Goal: Use online tool/utility: Utilize a website feature to perform a specific function

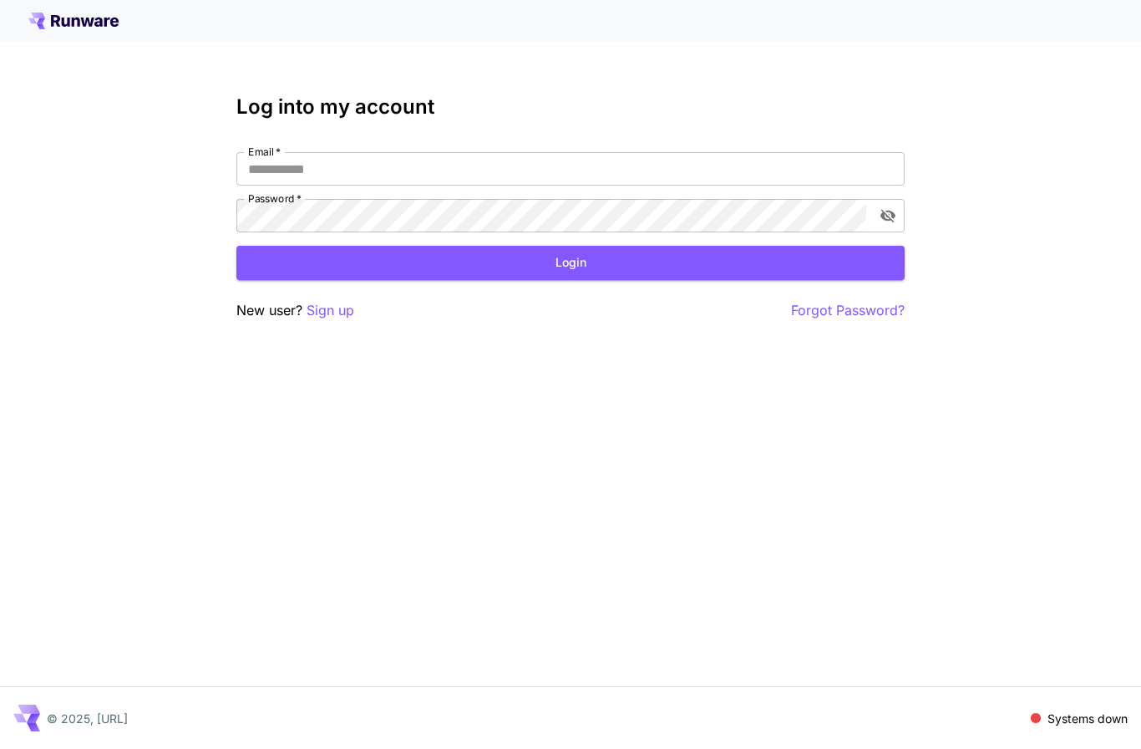
click at [624, 170] on input "Email   *" at bounding box center [570, 168] width 669 height 33
type input "**********"
click at [590, 257] on button "Login" at bounding box center [570, 263] width 669 height 34
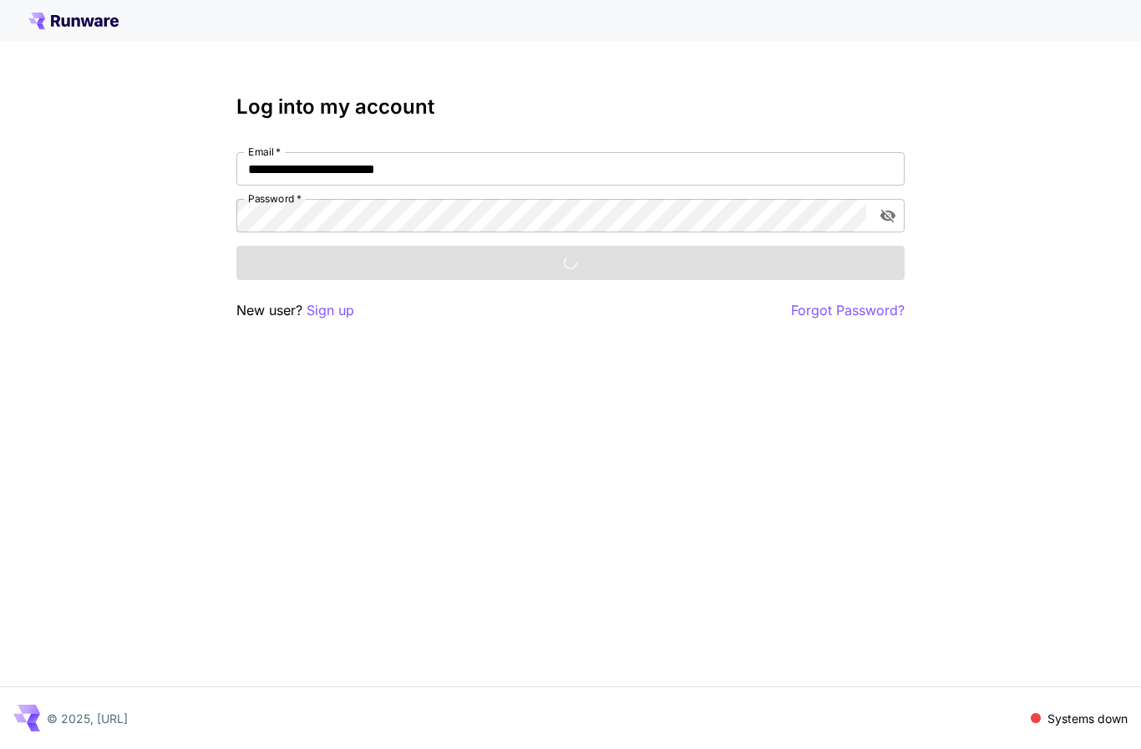
scroll to position [1, 0]
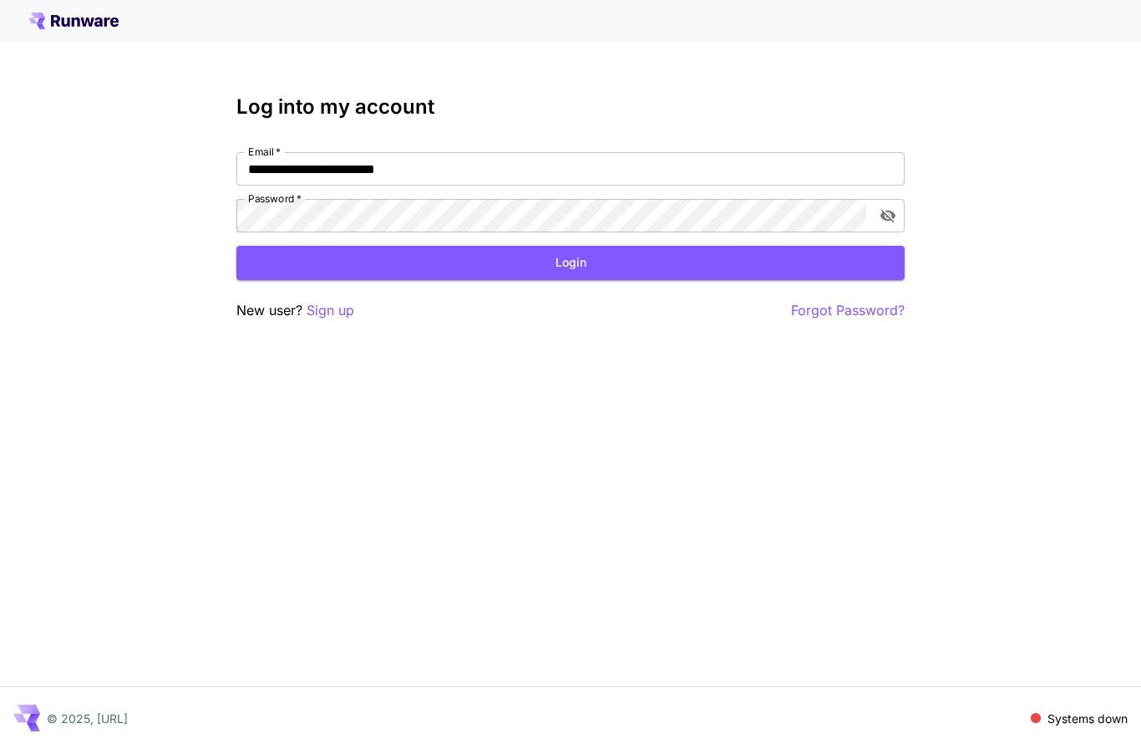
click at [600, 559] on div "**********" at bounding box center [570, 374] width 1141 height 749
click at [802, 683] on div "**********" at bounding box center [570, 374] width 1141 height 749
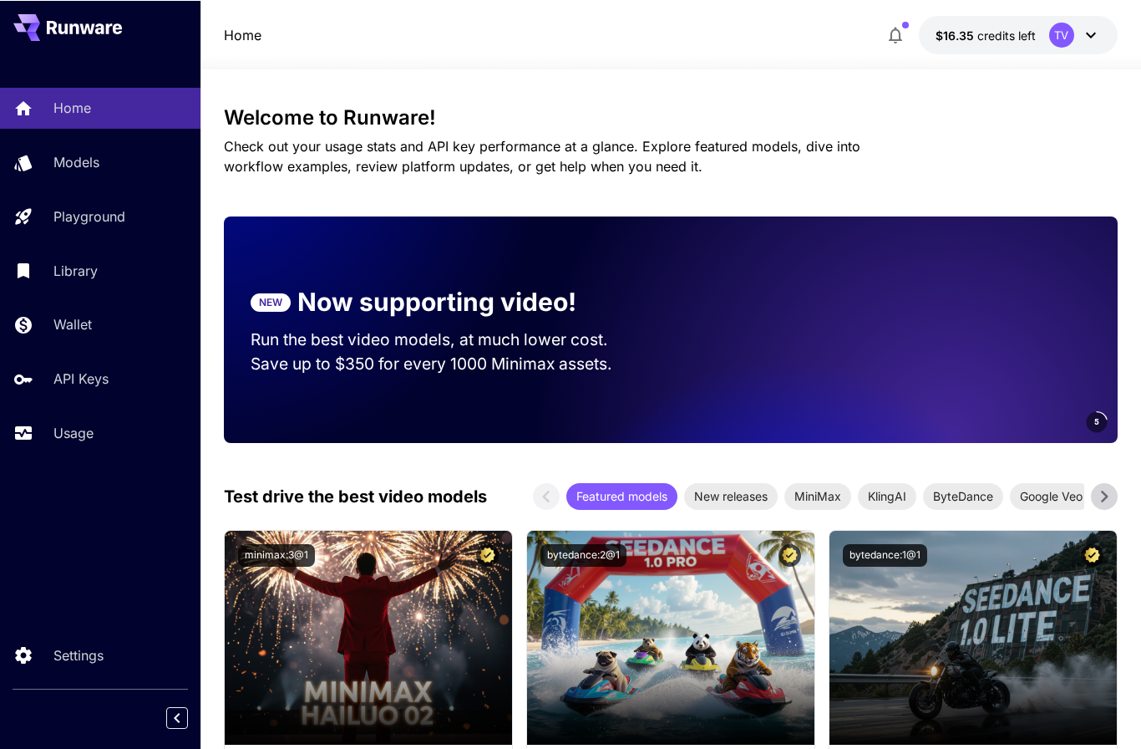
click at [71, 430] on p "Usage" at bounding box center [73, 432] width 40 height 20
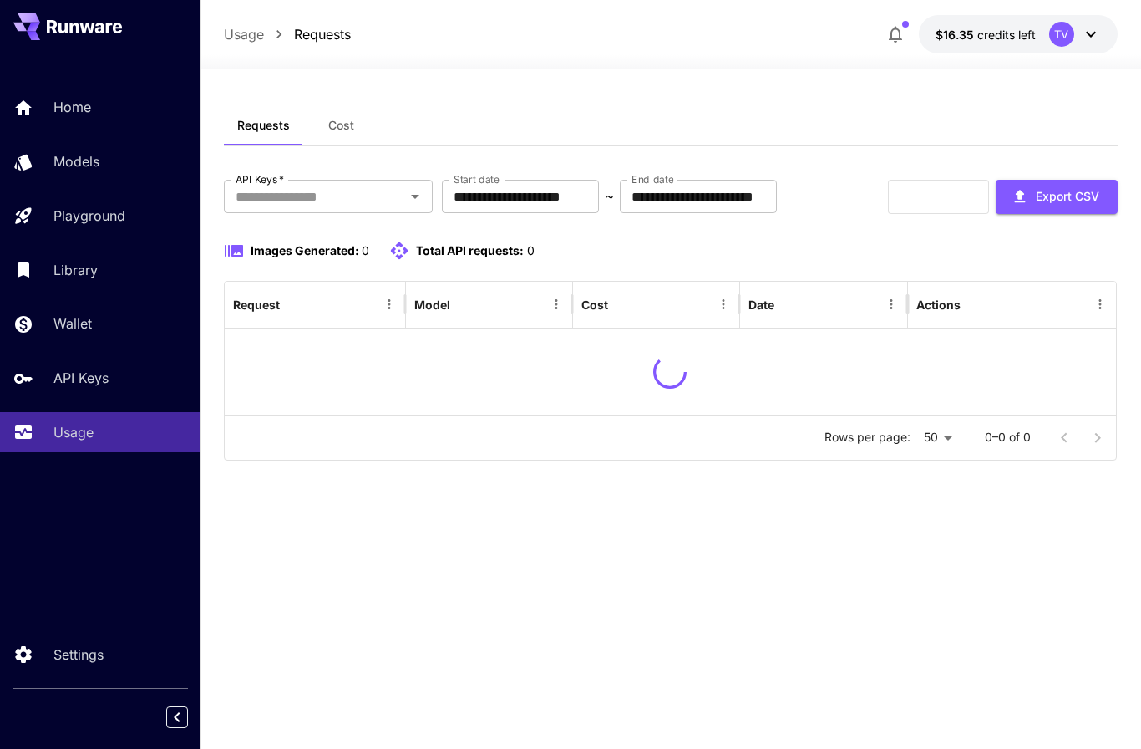
click at [578, 195] on input "**********" at bounding box center [520, 196] width 157 height 33
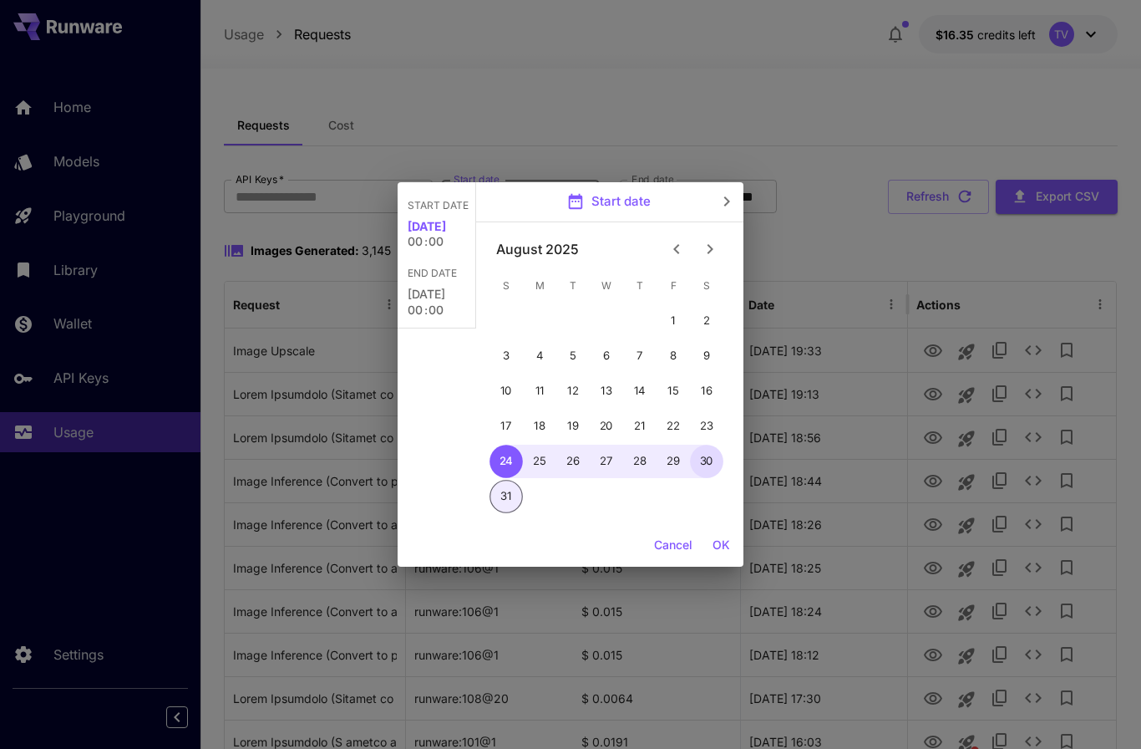
click at [702, 475] on button "30" at bounding box center [706, 461] width 33 height 33
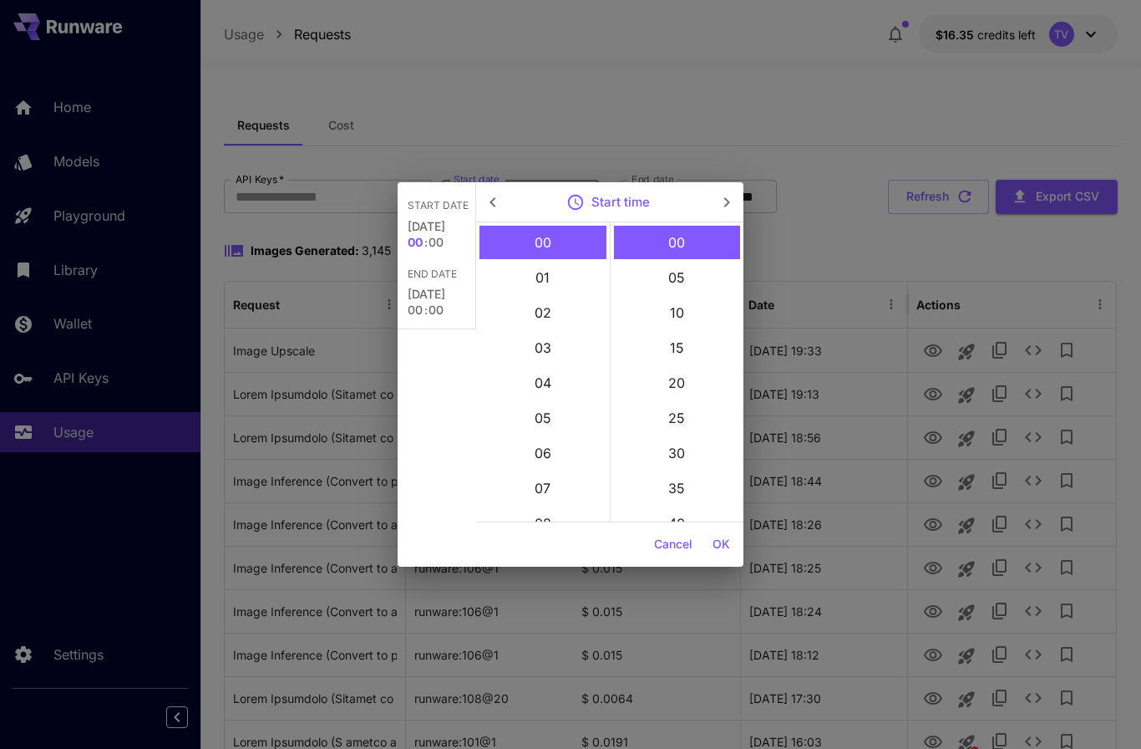
click at [664, 550] on button "Cancel" at bounding box center [674, 544] width 52 height 31
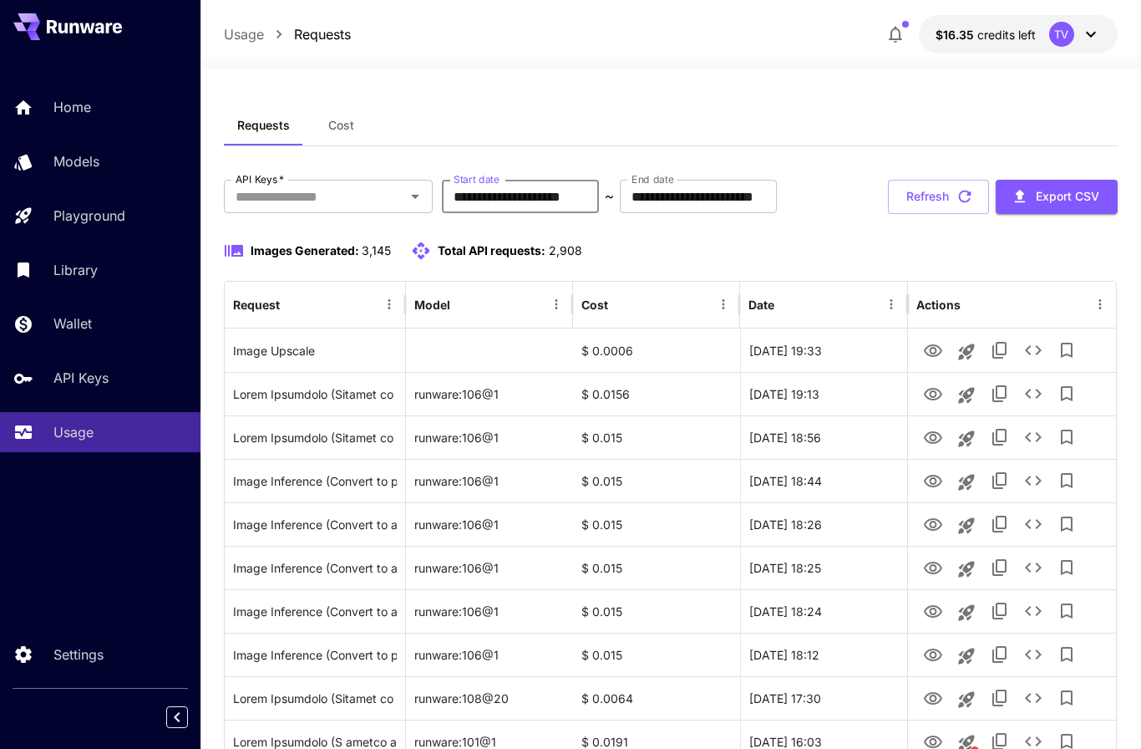
click at [491, 198] on input "**********" at bounding box center [520, 196] width 157 height 33
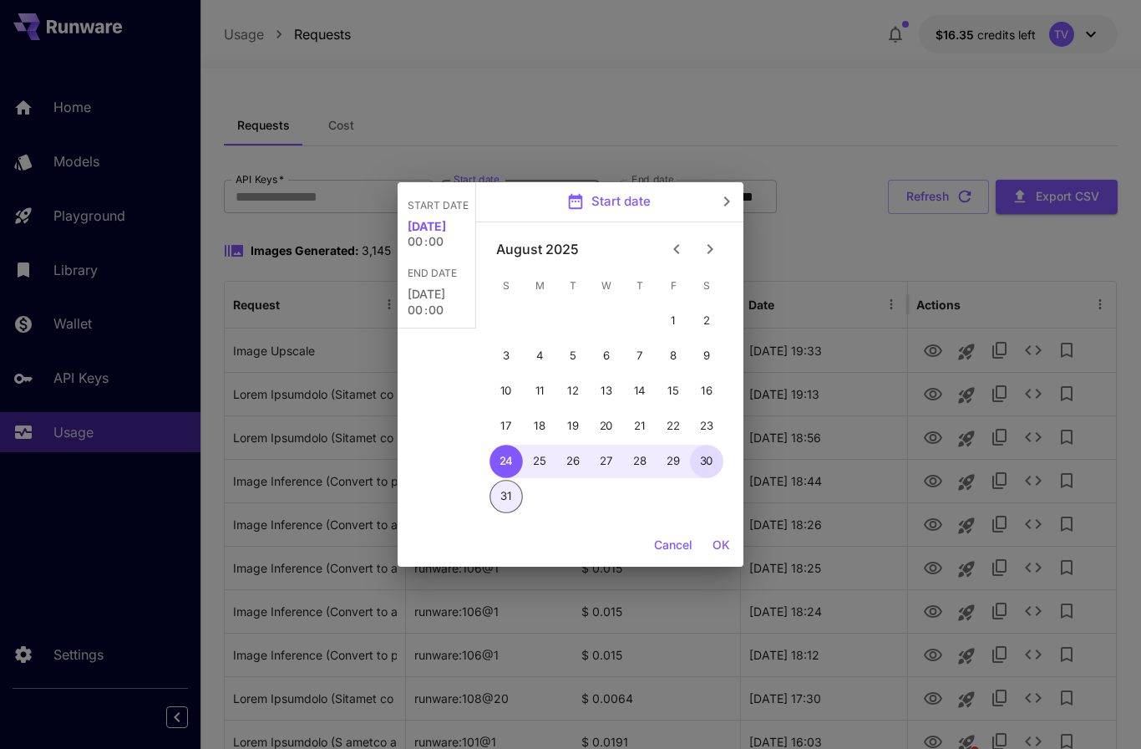
click at [702, 464] on button "30" at bounding box center [706, 461] width 33 height 33
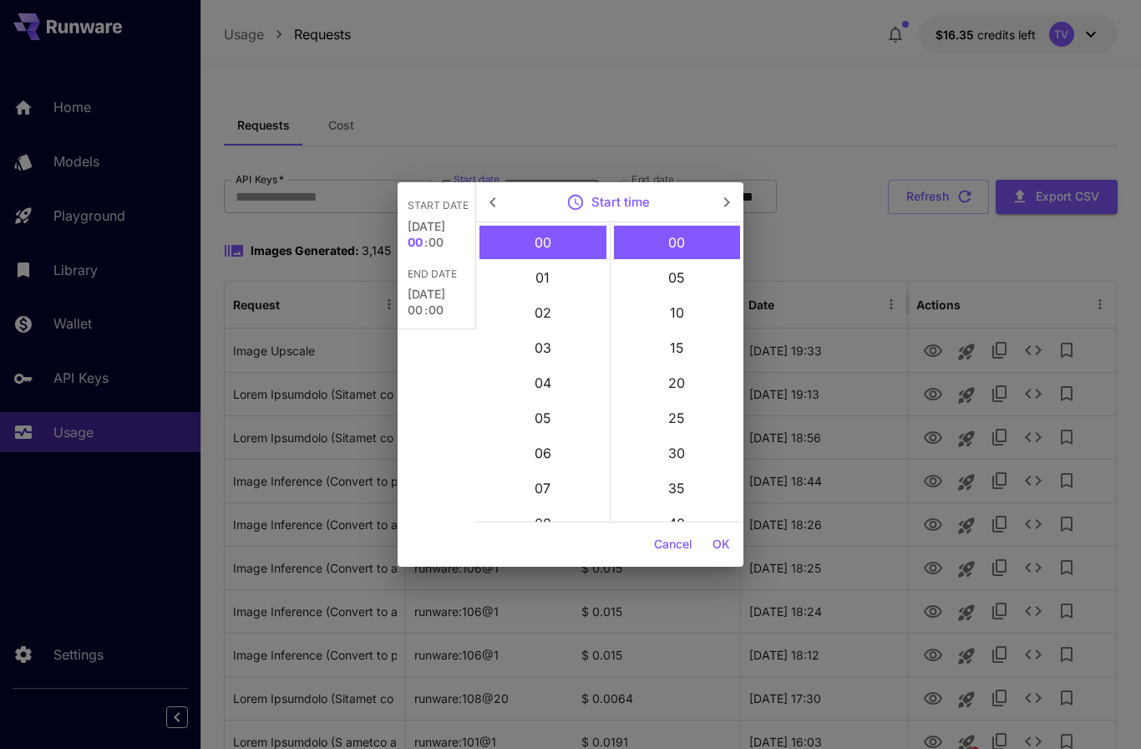
click at [730, 539] on button "OK" at bounding box center [721, 544] width 31 height 31
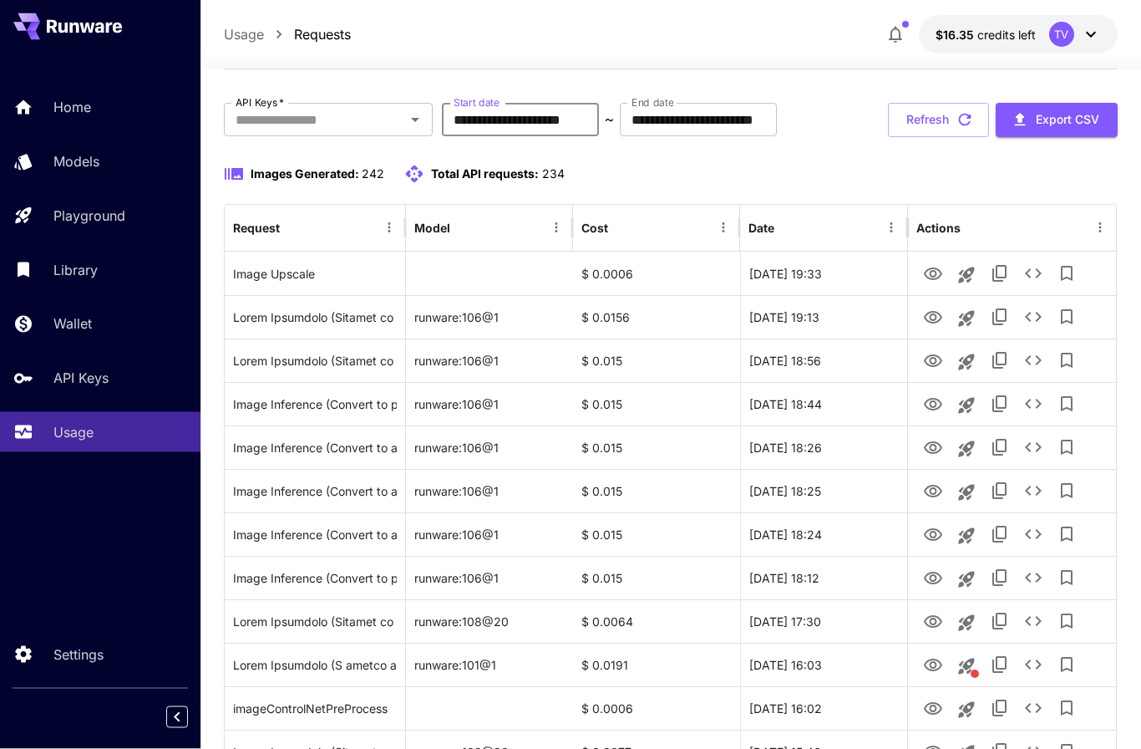
scroll to position [77, 0]
click at [938, 275] on icon "View Image" at bounding box center [933, 274] width 20 height 20
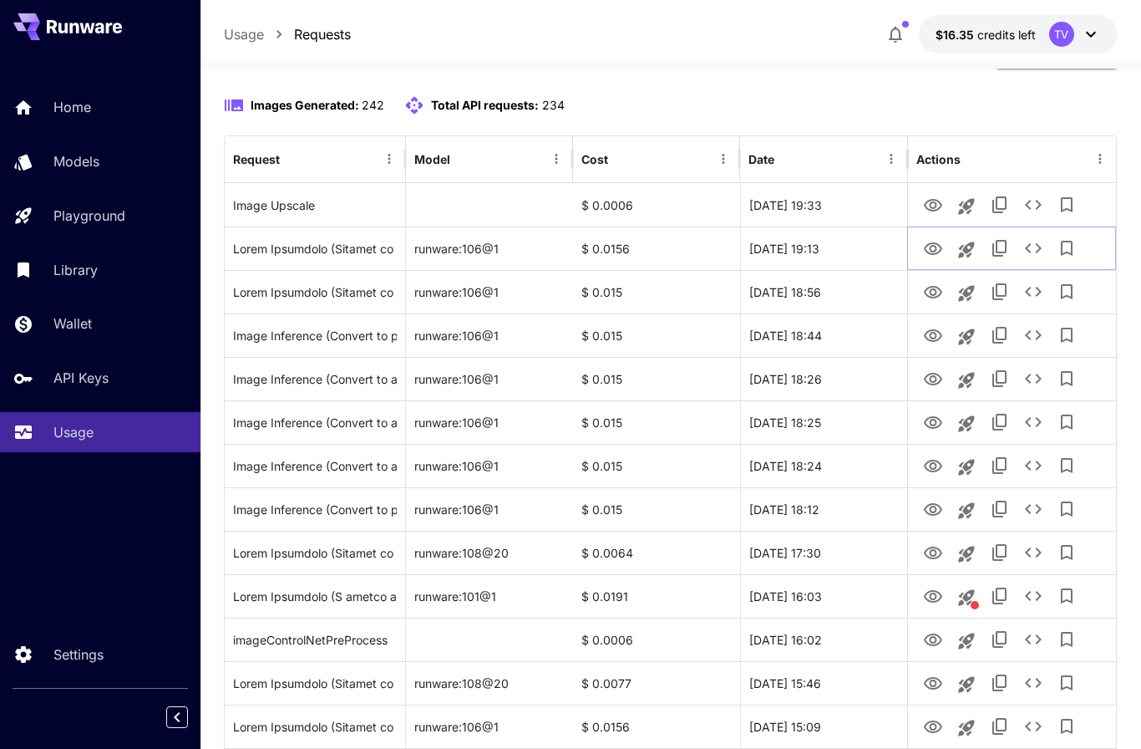
click at [933, 252] on icon "View Image" at bounding box center [933, 249] width 20 height 20
click at [934, 333] on icon "View Image" at bounding box center [933, 335] width 18 height 13
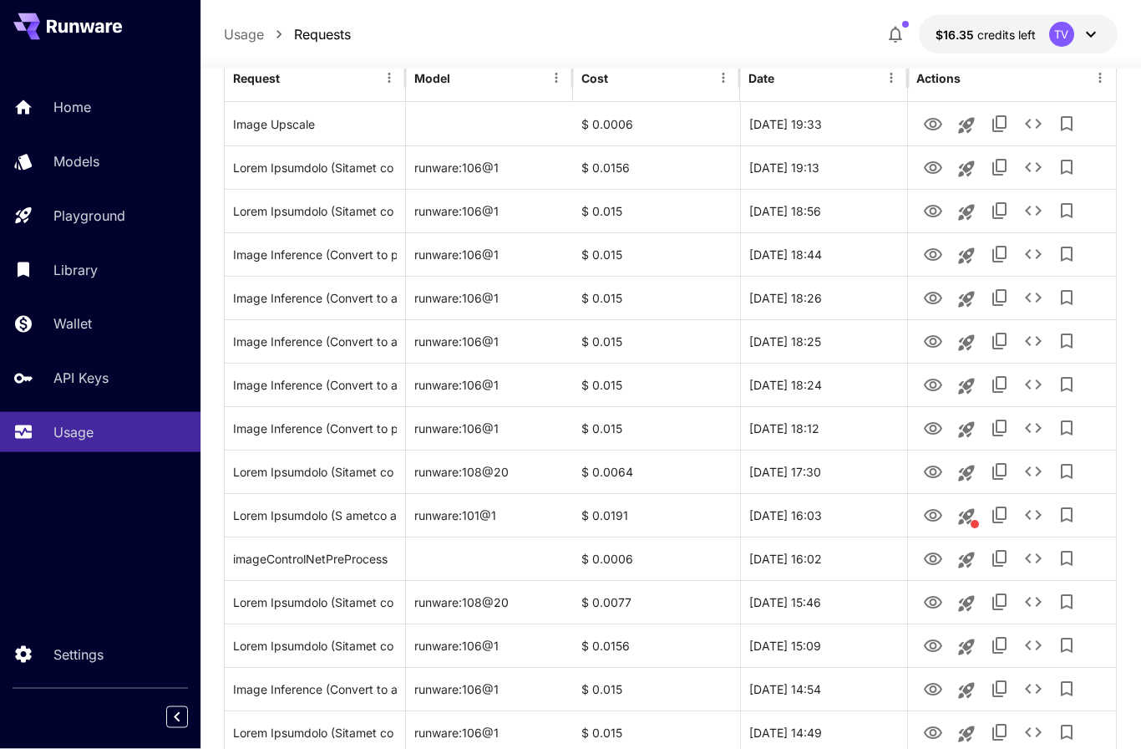
scroll to position [226, 0]
click at [940, 517] on icon "View Image" at bounding box center [933, 515] width 18 height 13
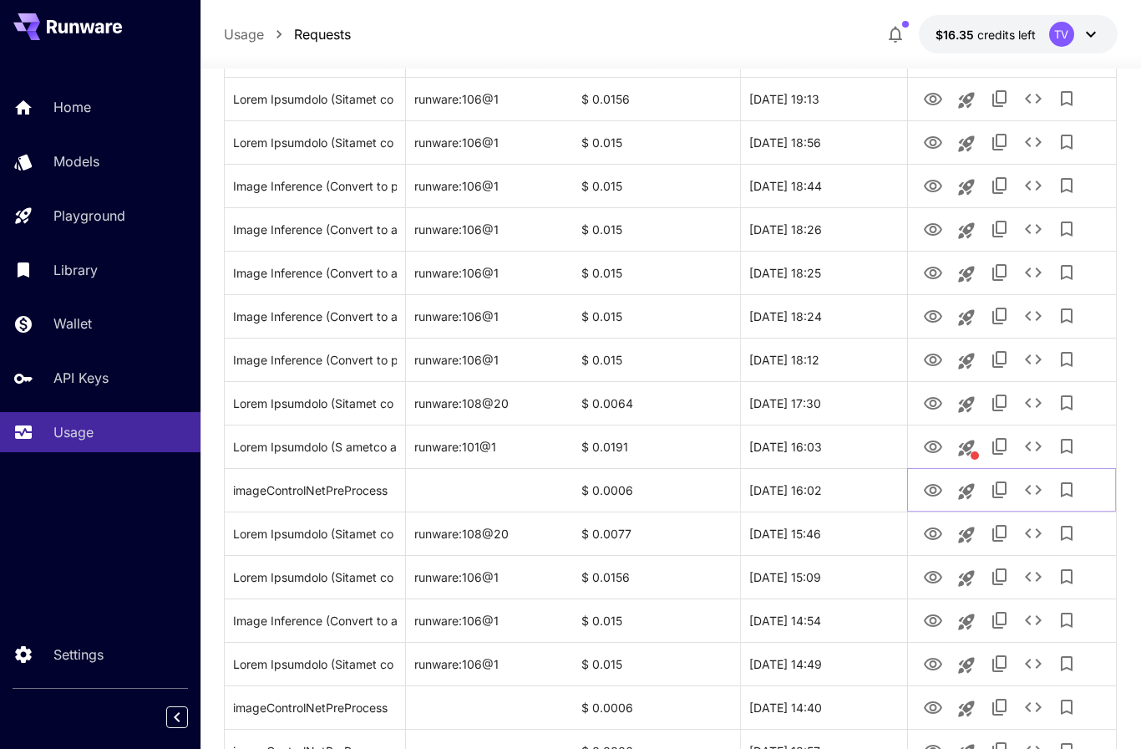
click at [937, 497] on icon "View Image" at bounding box center [933, 490] width 20 height 20
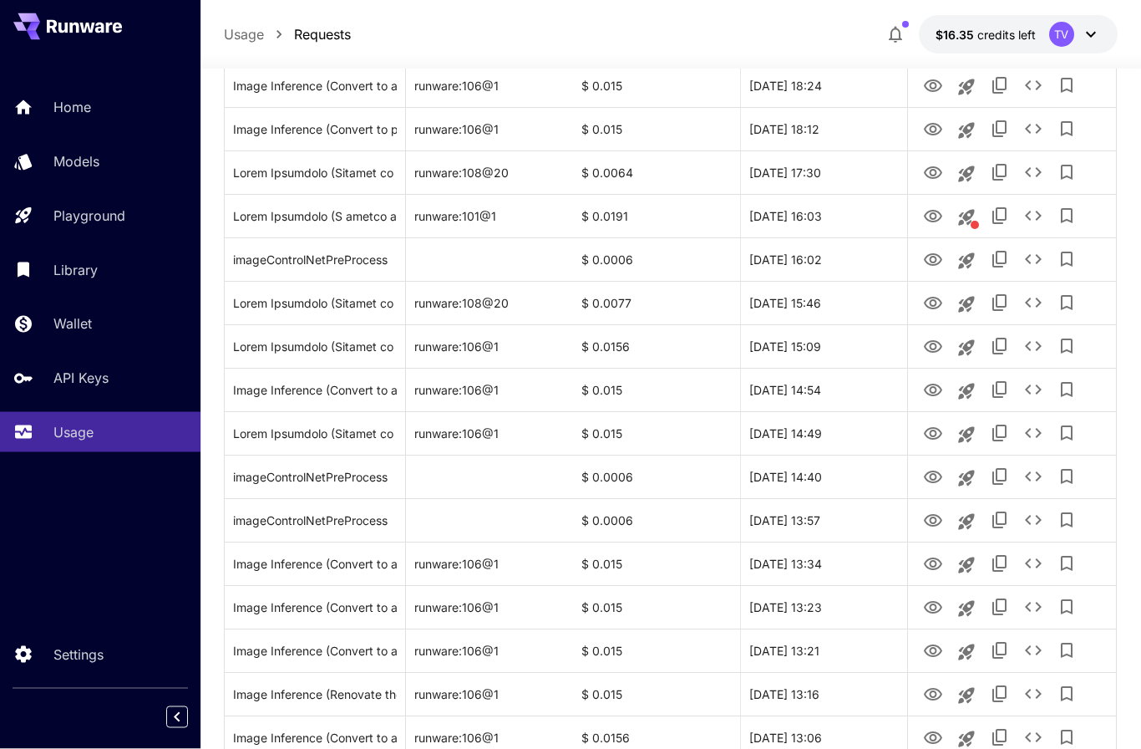
scroll to position [526, 0]
click at [933, 308] on icon "View Image" at bounding box center [933, 303] width 18 height 13
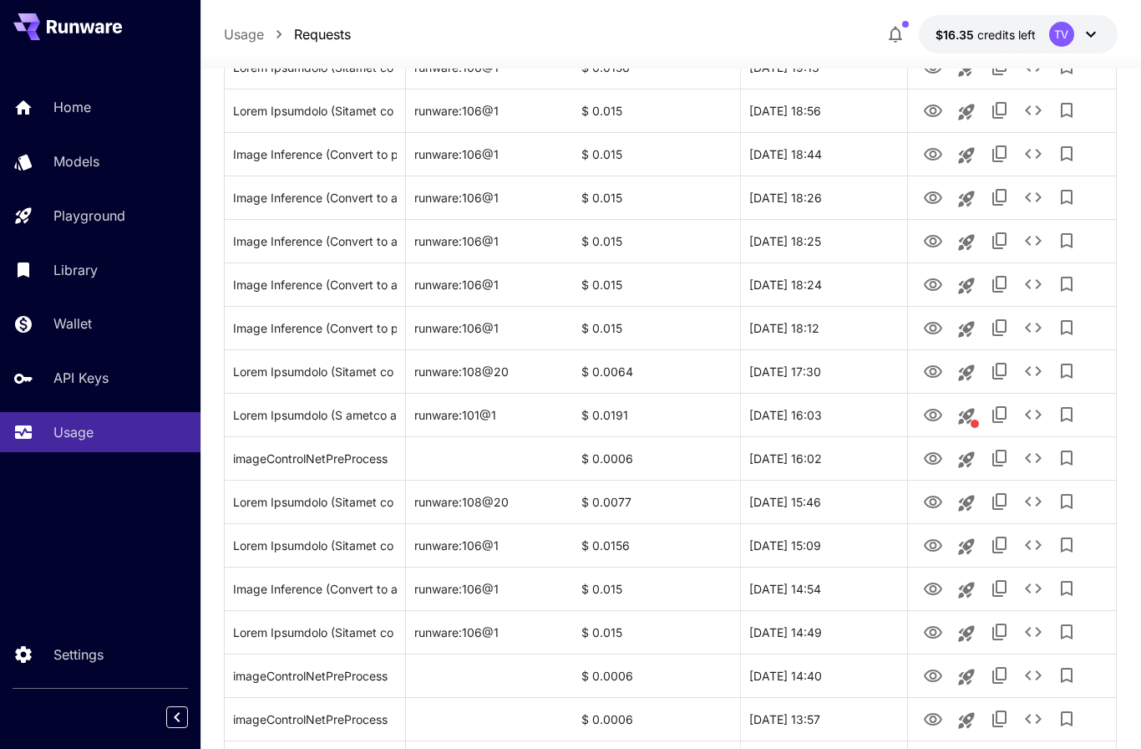
scroll to position [0, 0]
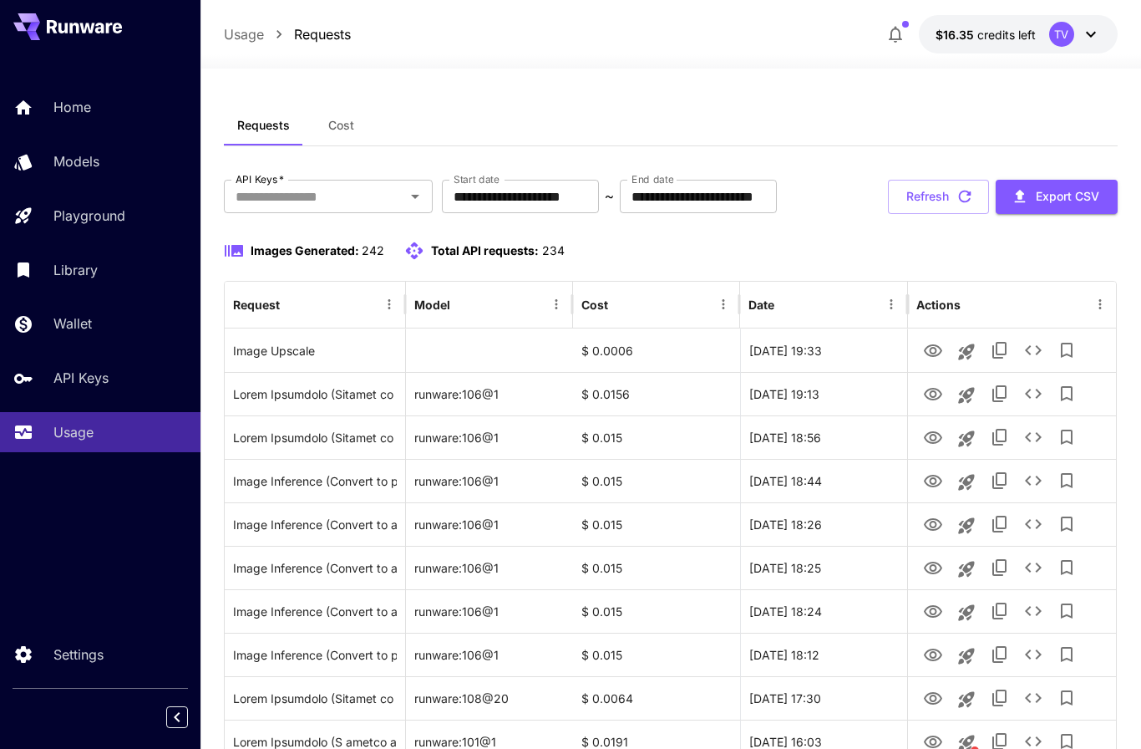
click at [599, 201] on input "**********" at bounding box center [520, 196] width 157 height 33
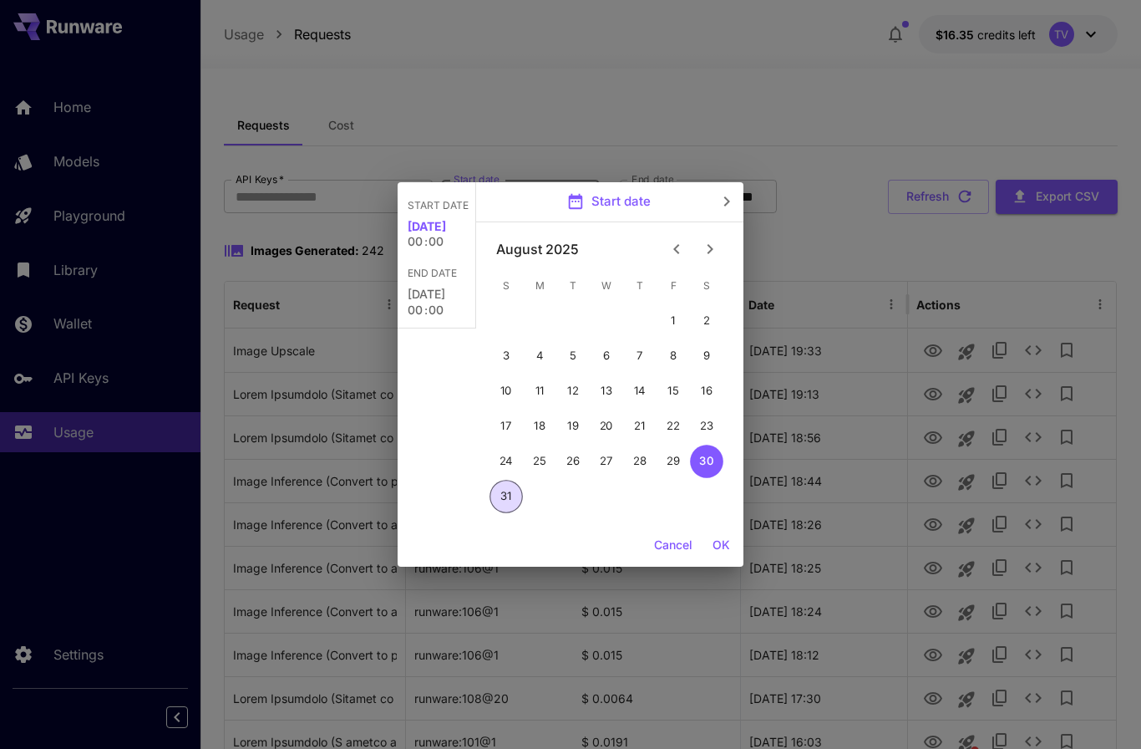
click at [509, 504] on button "31" at bounding box center [506, 496] width 33 height 33
type input "**********"
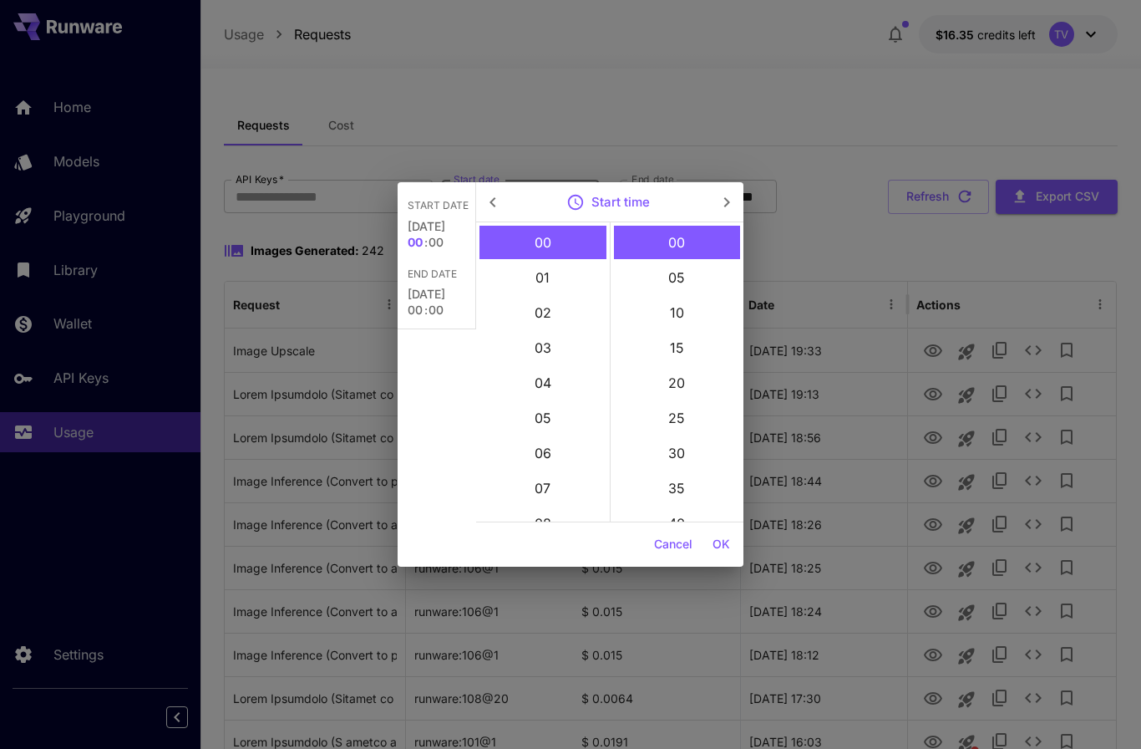
click at [724, 547] on button "OK" at bounding box center [721, 544] width 31 height 31
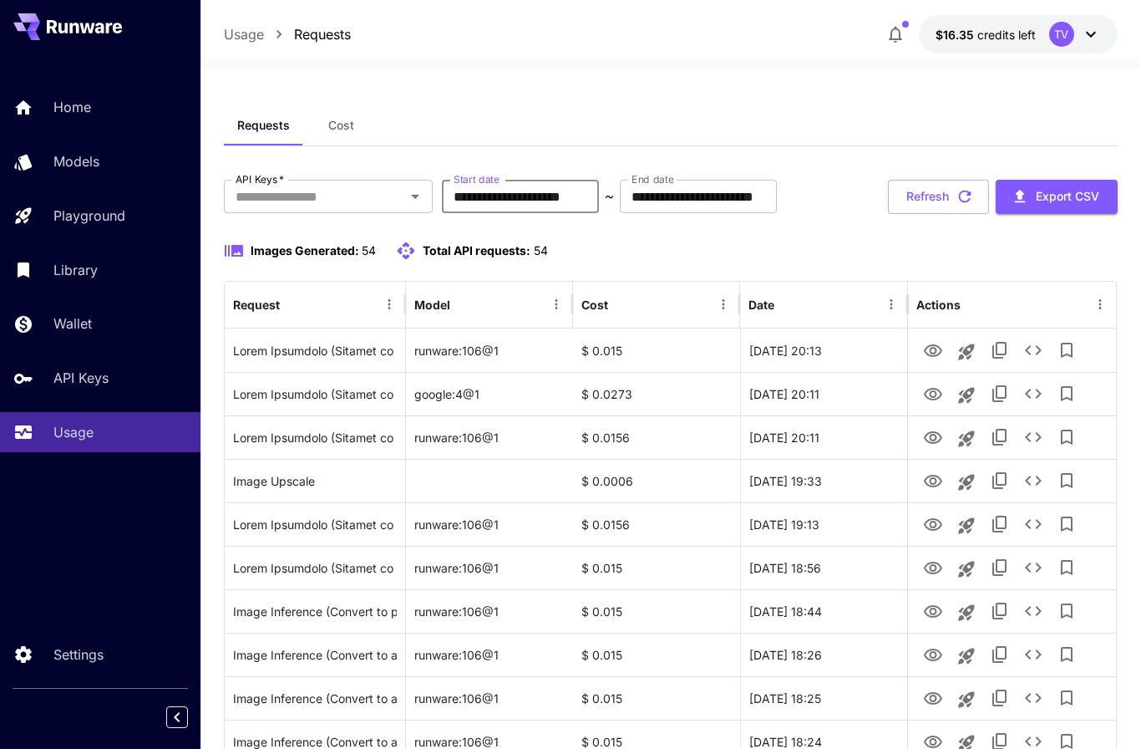
click at [631, 255] on div "Images Generated: 54 Total API requests: 54" at bounding box center [671, 251] width 894 height 20
click at [938, 195] on button "Refresh" at bounding box center [938, 197] width 101 height 34
click at [953, 197] on button "Refresh" at bounding box center [938, 197] width 101 height 34
click at [938, 352] on icon "View Image" at bounding box center [933, 351] width 20 height 20
click at [85, 105] on p "Home" at bounding box center [72, 107] width 38 height 20
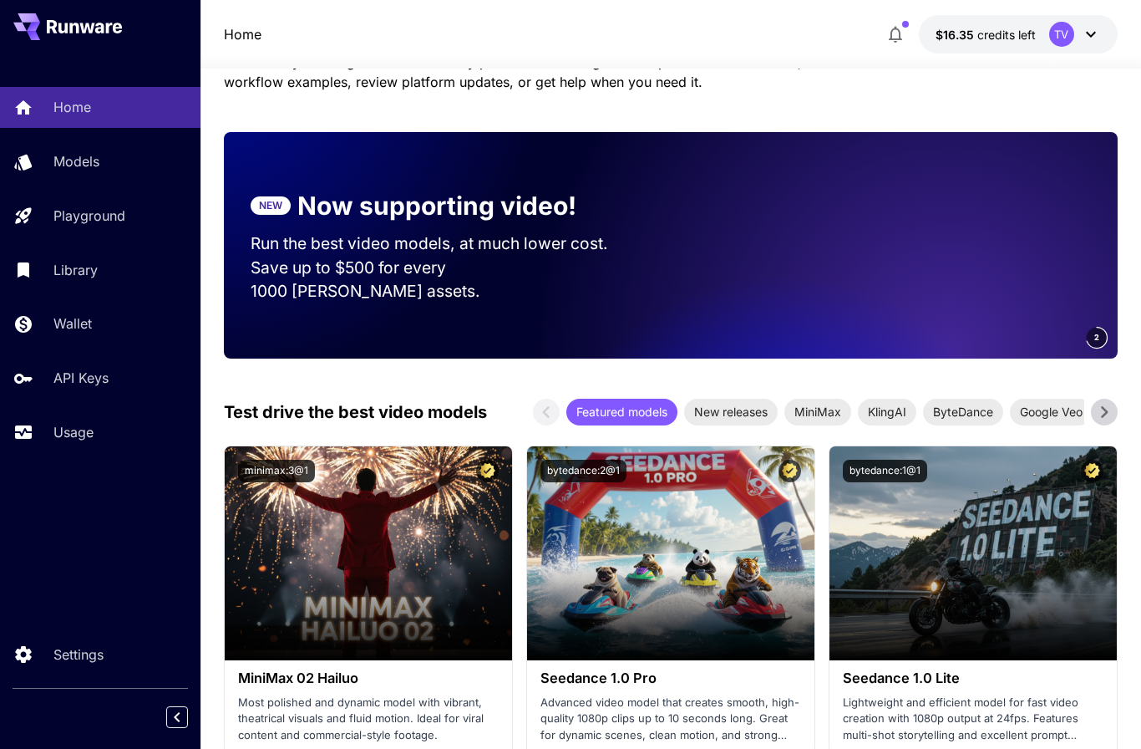
scroll to position [84, 0]
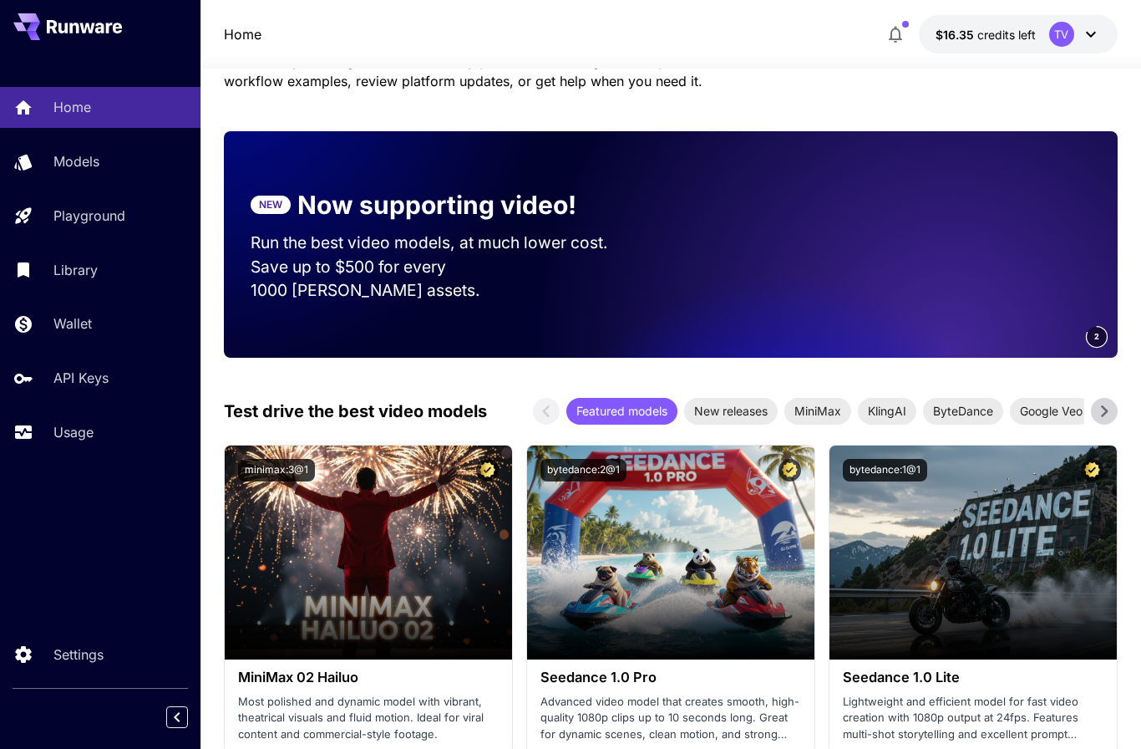
click at [1114, 412] on icon at bounding box center [1104, 411] width 25 height 25
click at [1116, 410] on icon at bounding box center [1104, 411] width 25 height 25
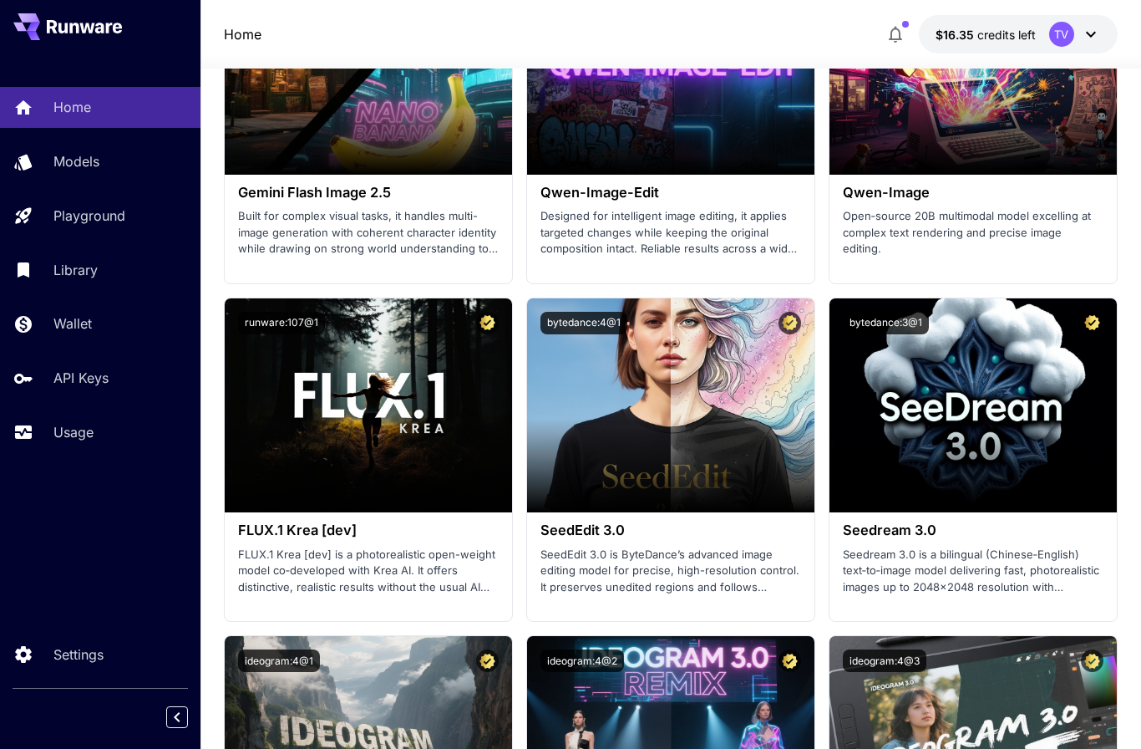
scroll to position [2885, 0]
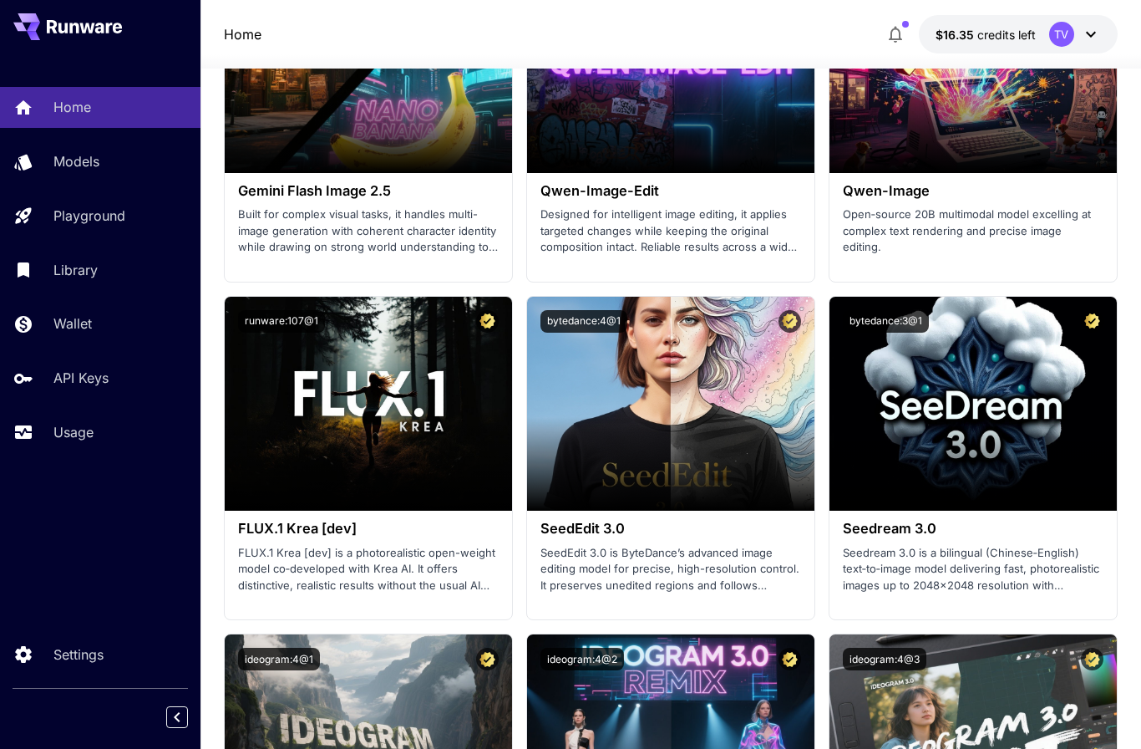
click at [404, 545] on p "FLUX.1 Krea [dev] is a photorealistic open-weight model co‑developed with Krea …" at bounding box center [368, 569] width 261 height 49
click at [426, 531] on div "FLUX.1 Krea [dev] FLUX.1 Krea [dev] is a photorealistic open-weight model co‑de…" at bounding box center [368, 557] width 287 height 93
click at [421, 396] on span "Launch in Playground" at bounding box center [369, 403] width 145 height 14
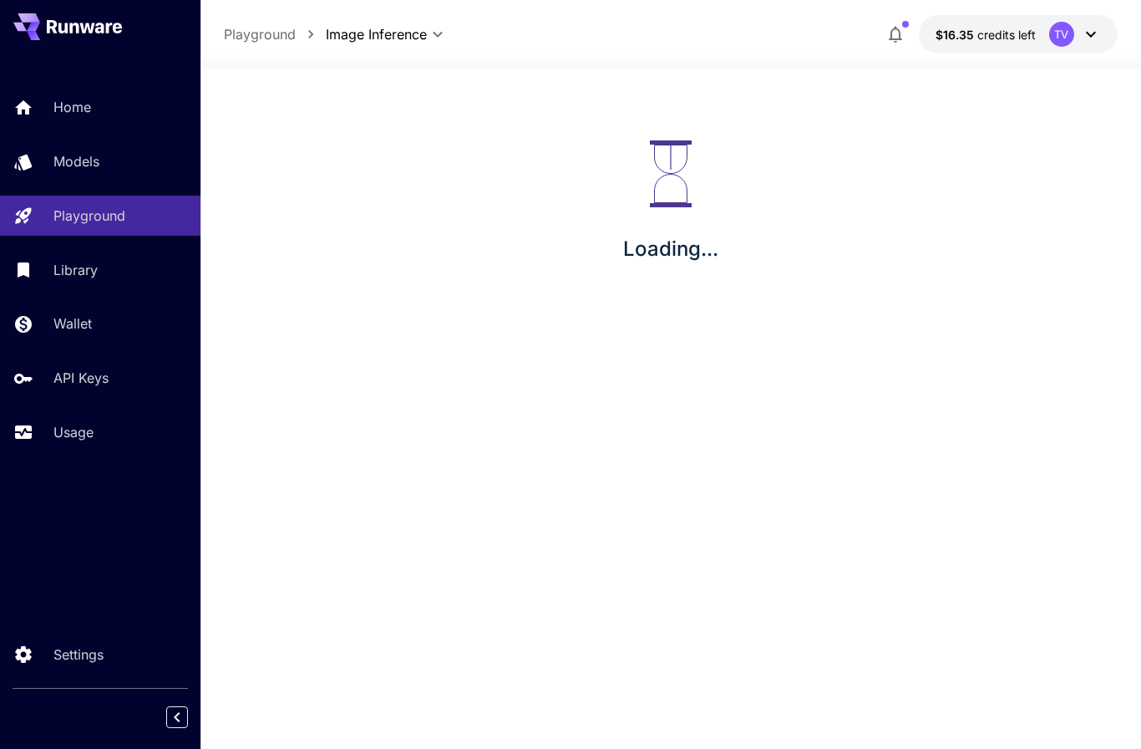
scroll to position [69, 0]
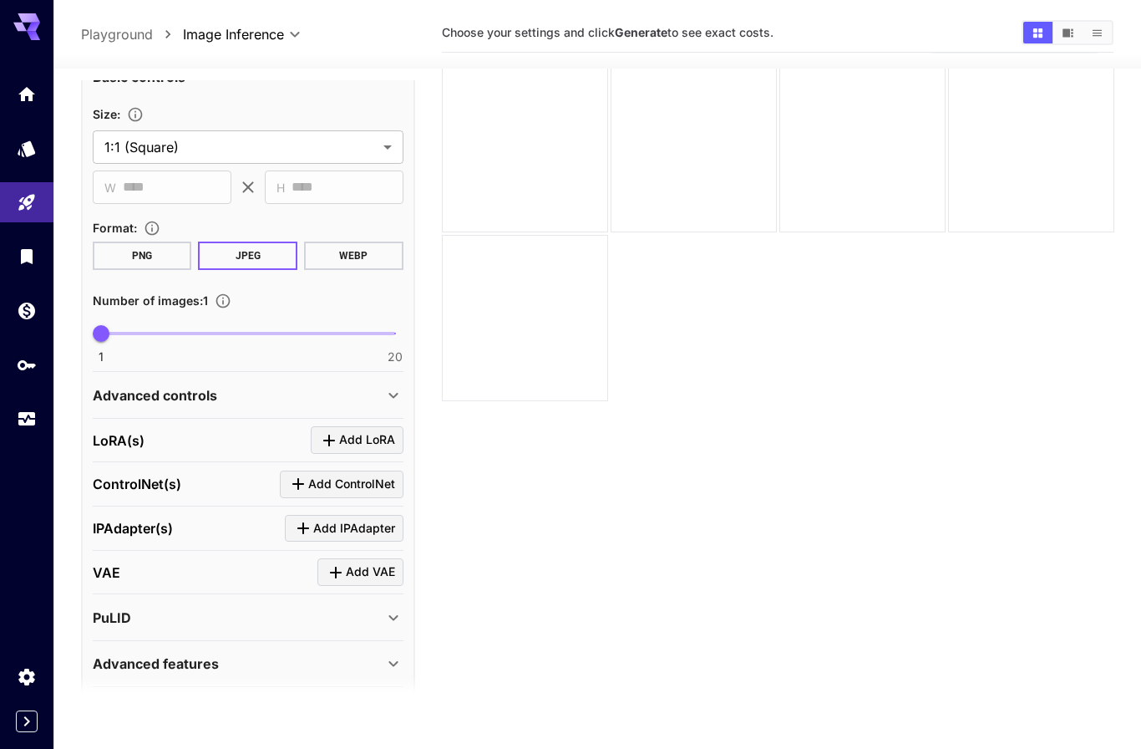
scroll to position [336, 0]
click at [369, 484] on span "Add ControlNet" at bounding box center [351, 485] width 87 height 21
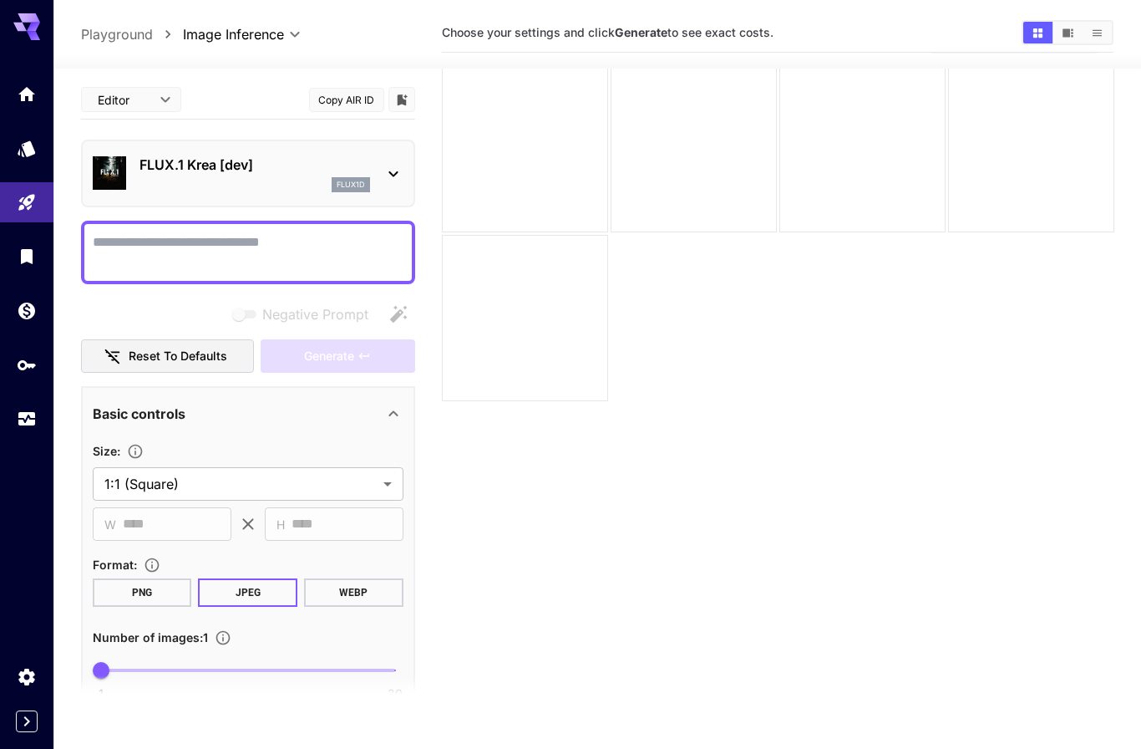
scroll to position [0, 0]
